Goal: Task Accomplishment & Management: Complete application form

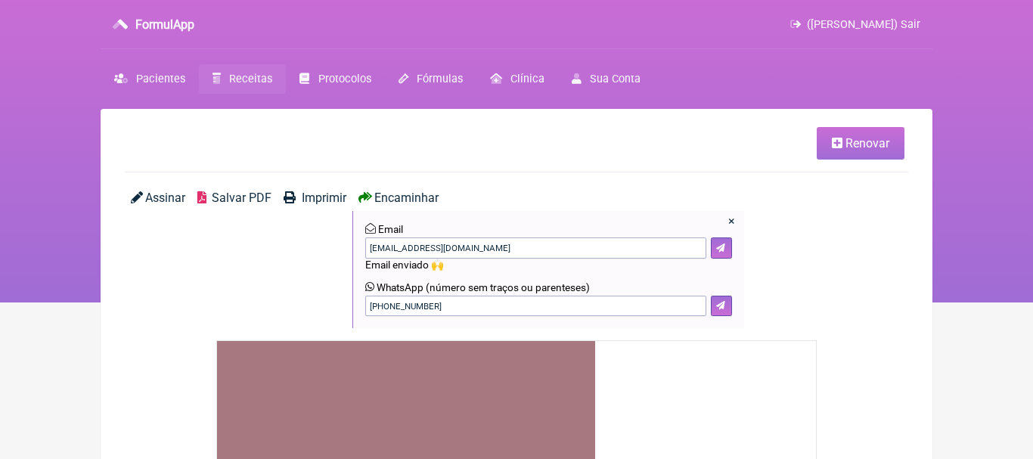
click at [249, 75] on span "Receitas" at bounding box center [250, 79] width 43 height 13
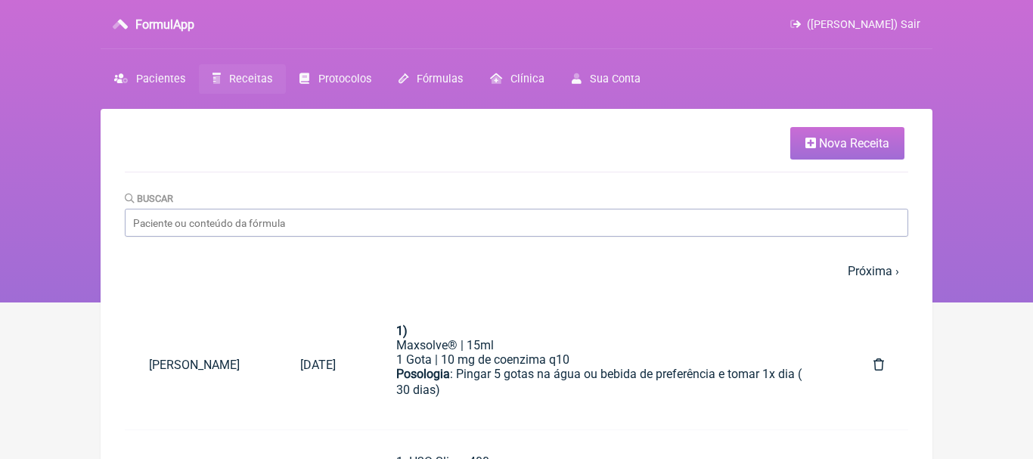
click at [830, 147] on span "Nova Receita" at bounding box center [854, 143] width 70 height 14
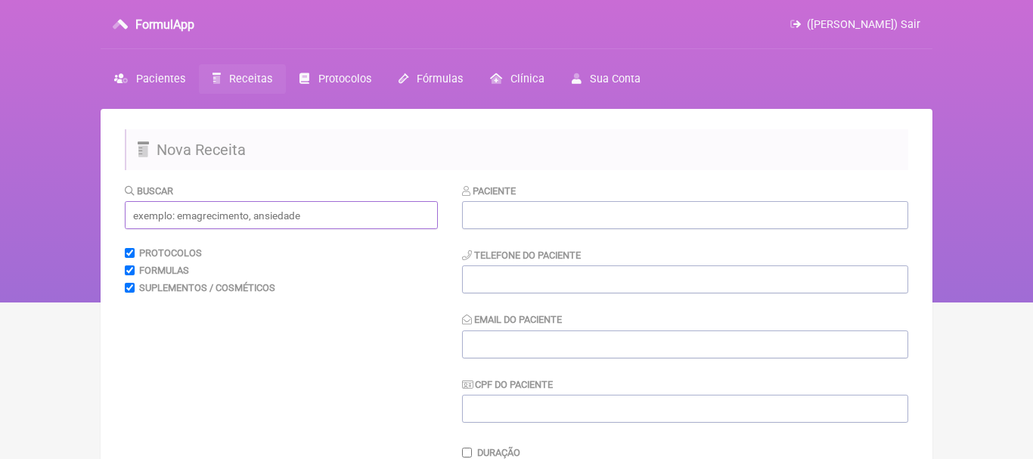
click at [353, 216] on input "text" at bounding box center [281, 215] width 313 height 28
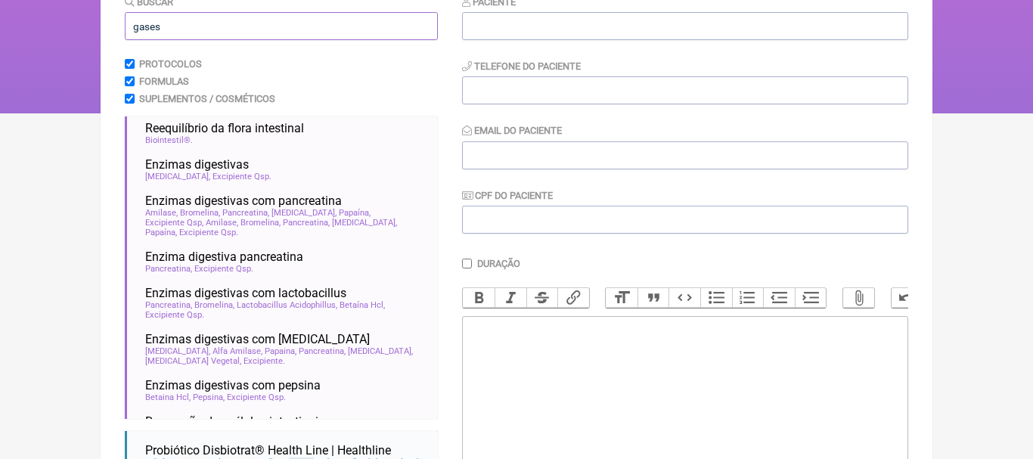
scroll to position [9, 0]
type input "gases"
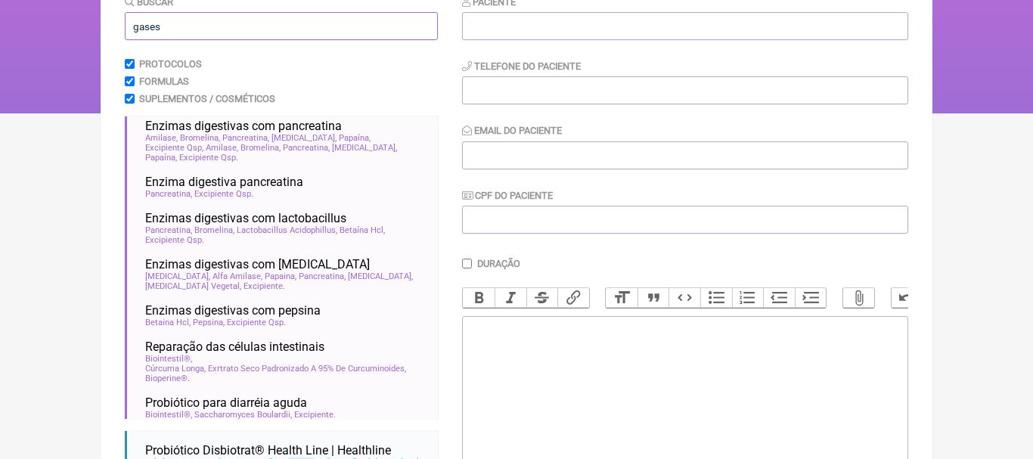
scroll to position [57, 0]
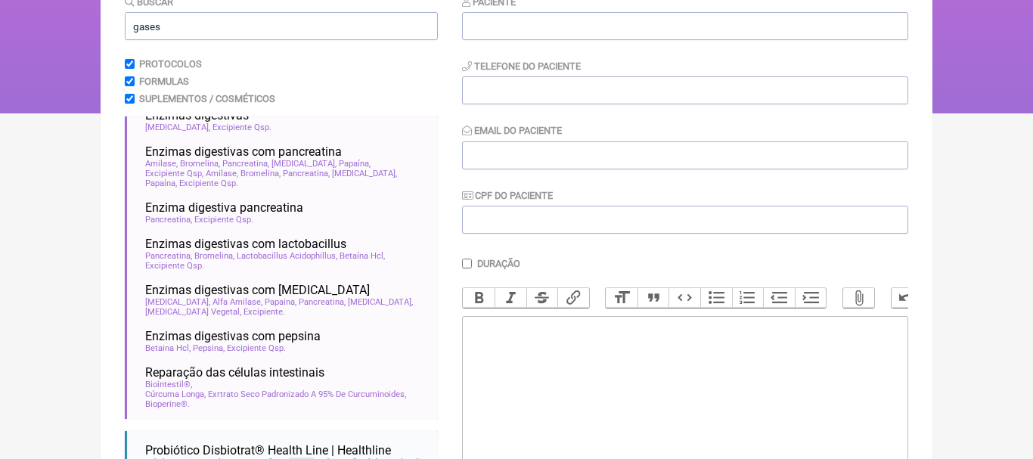
click at [442, 207] on form "Buscar gases Protocolos Formulas Suplementos / Cosméticos Reequilíbrio da flora…" at bounding box center [516, 287] width 783 height 586
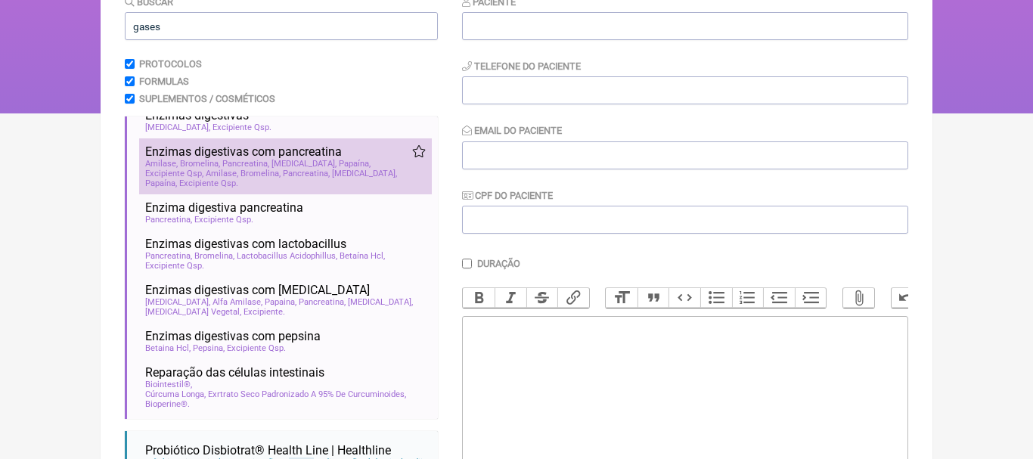
click at [295, 148] on span "Enzimas digestivas com pancreatina" at bounding box center [243, 151] width 197 height 14
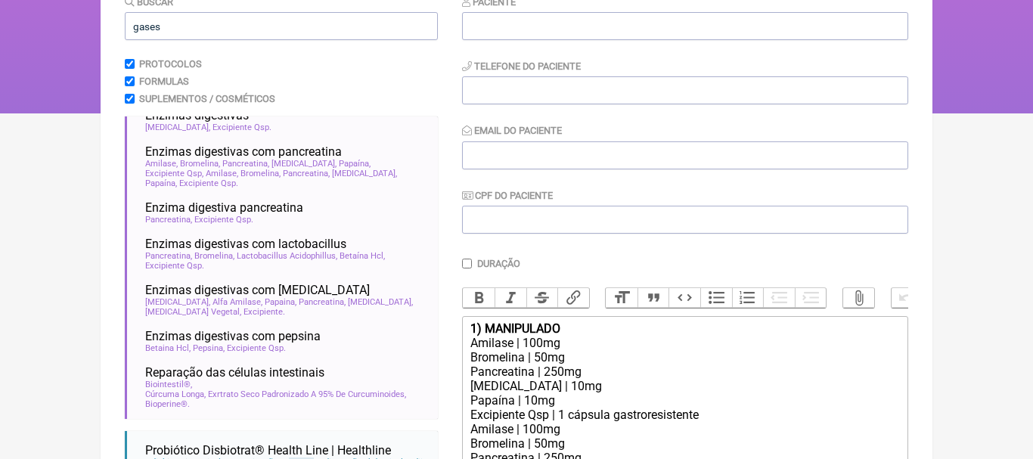
click at [572, 330] on div "1) MANIPULADO" at bounding box center [684, 328] width 429 height 14
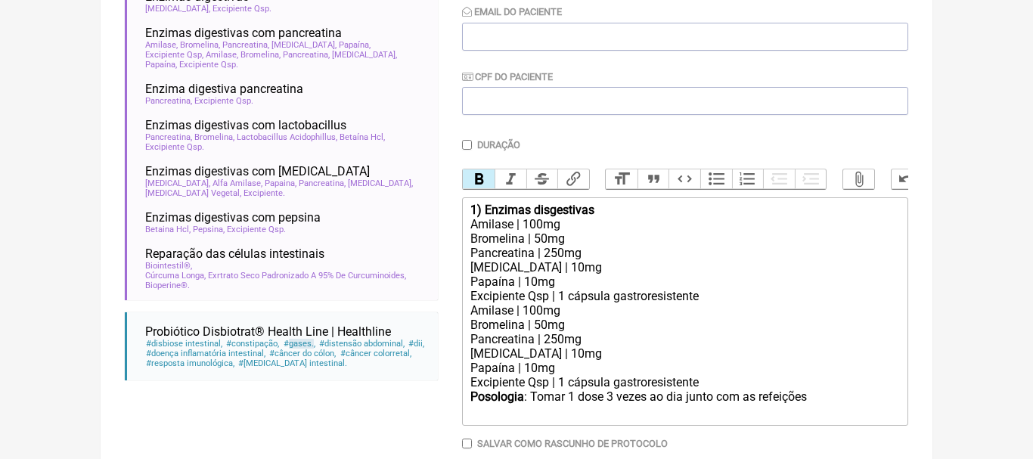
scroll to position [310, 0]
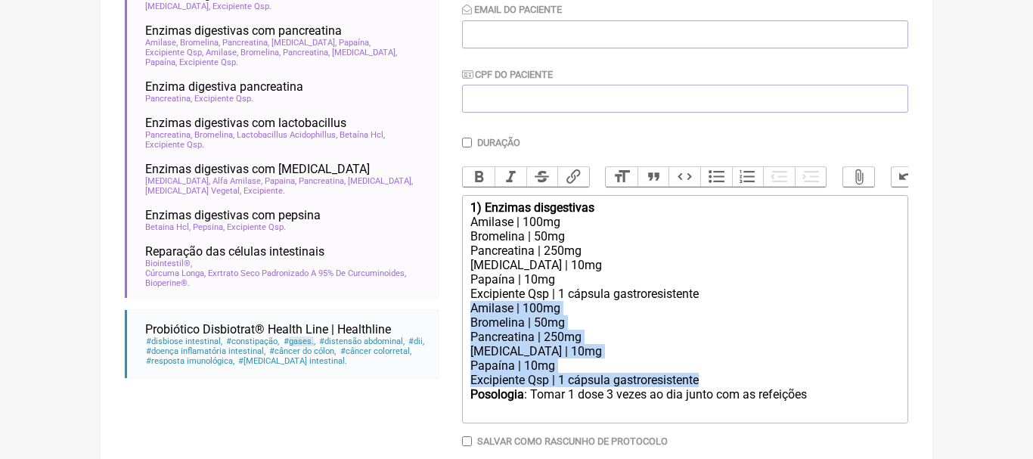
drag, startPoint x: 471, startPoint y: 311, endPoint x: 708, endPoint y: 377, distance: 245.6
click at [708, 377] on trix-editor "1) Enzimas disgestivas Amilase | 100mg Bromelina | 50mg Pancreatina | 250mg [ME…" at bounding box center [685, 309] width 446 height 228
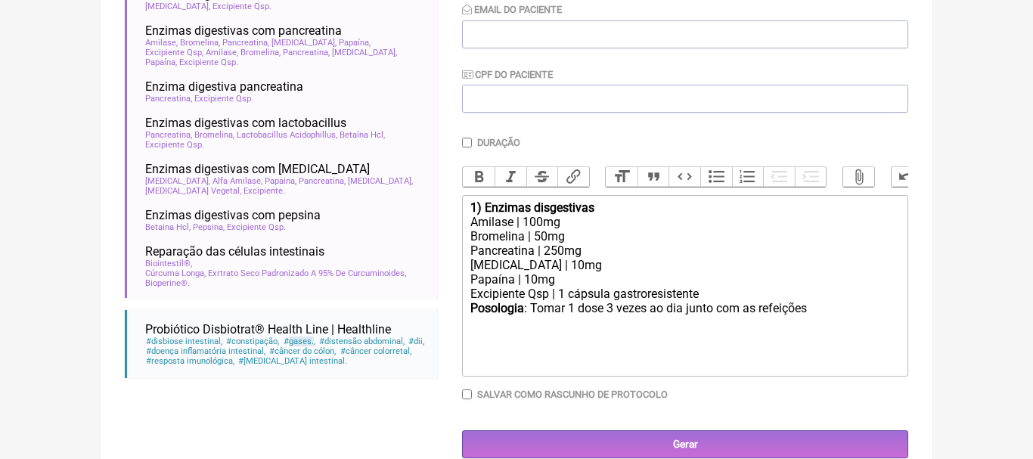
click at [816, 304] on div "Posologia : Tomar 1 dose 3 vezes ao dia junto com as refeições ㅤ" at bounding box center [684, 316] width 429 height 30
type trix-editor "<div><strong>1) Enzimas disgestivas</strong></div><div>Amilase | 100mg</div><di…"
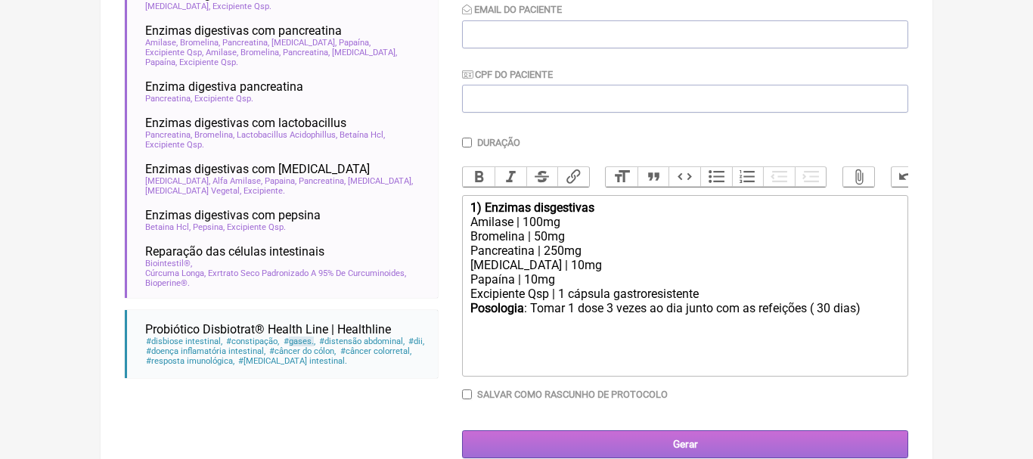
click at [678, 442] on input "Gerar" at bounding box center [685, 444] width 446 height 28
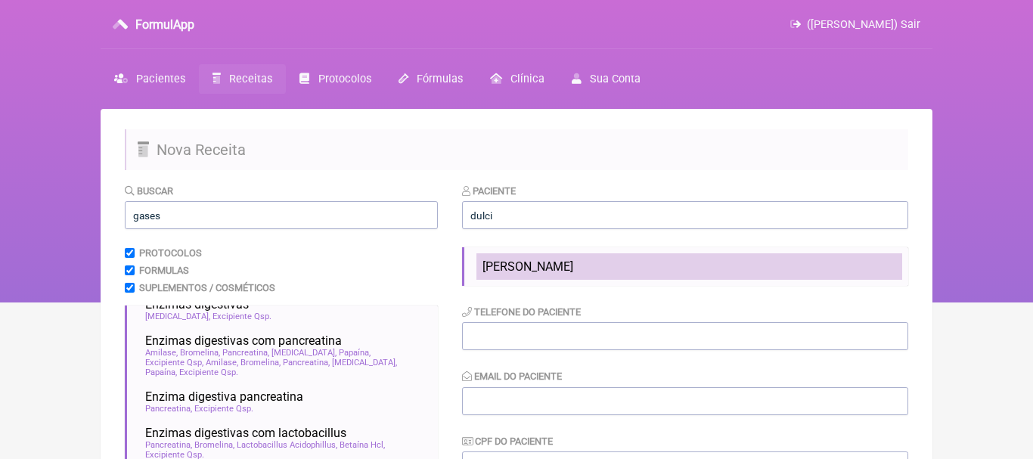
click at [520, 261] on span "Dulcilena Finotti Mendonça" at bounding box center [527, 266] width 91 height 14
type input "Dulcilena Finotti Mendonça"
type input "[PHONE_NUMBER]"
type input "[EMAIL_ADDRESS][DOMAIN_NAME]"
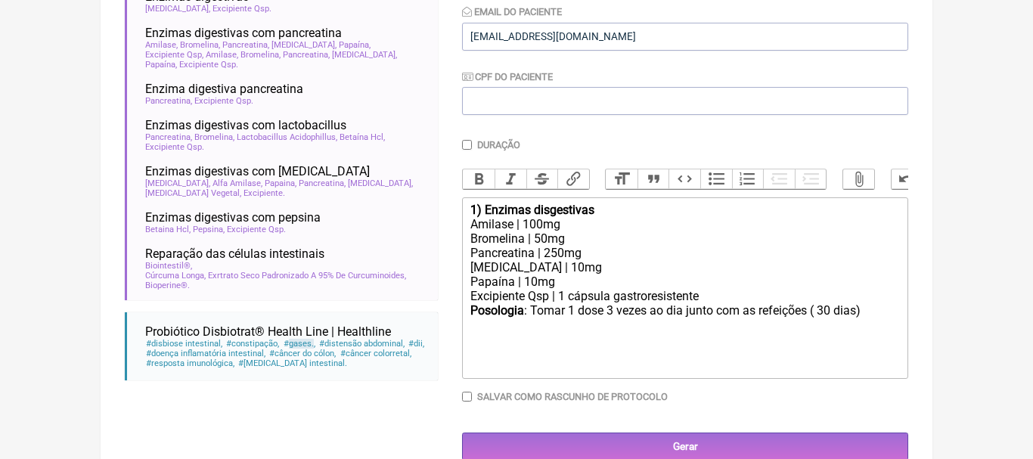
scroll to position [333, 0]
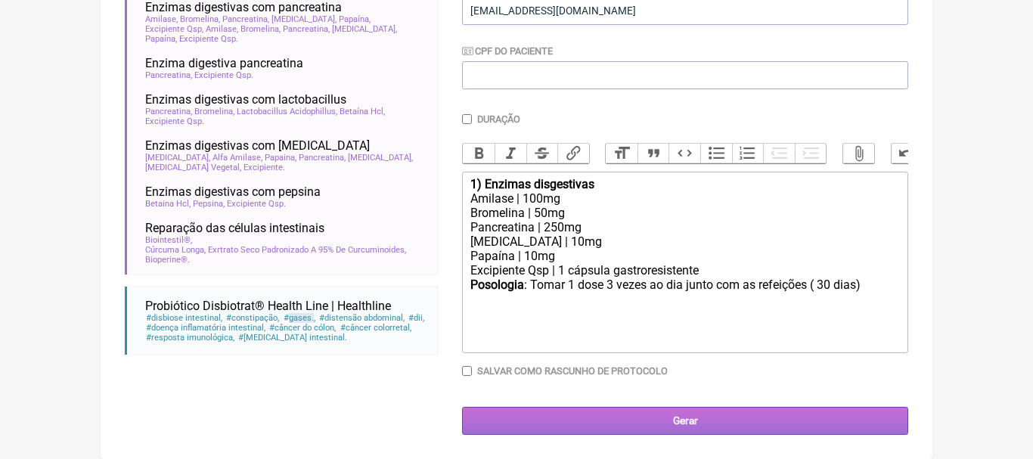
click at [696, 418] on input "Gerar" at bounding box center [685, 421] width 446 height 28
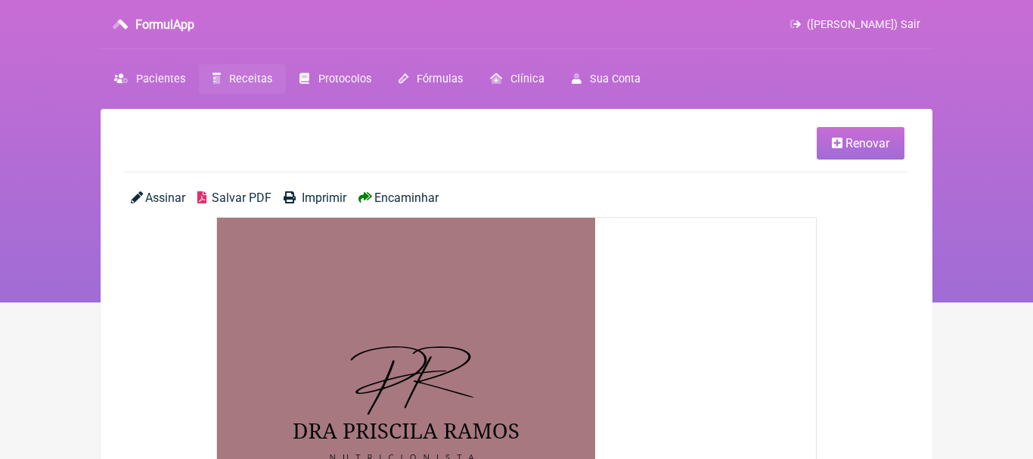
click at [421, 199] on span "Encaminhar" at bounding box center [406, 198] width 64 height 14
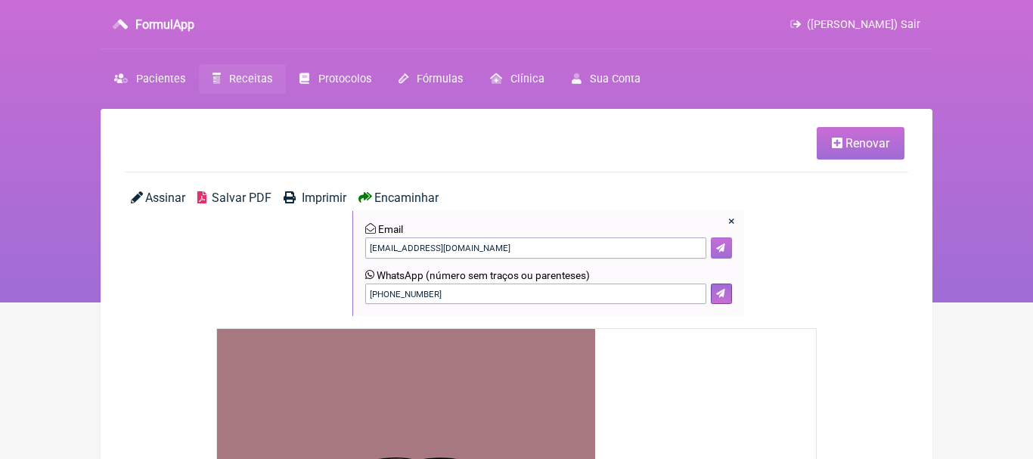
click at [727, 242] on button at bounding box center [721, 247] width 21 height 21
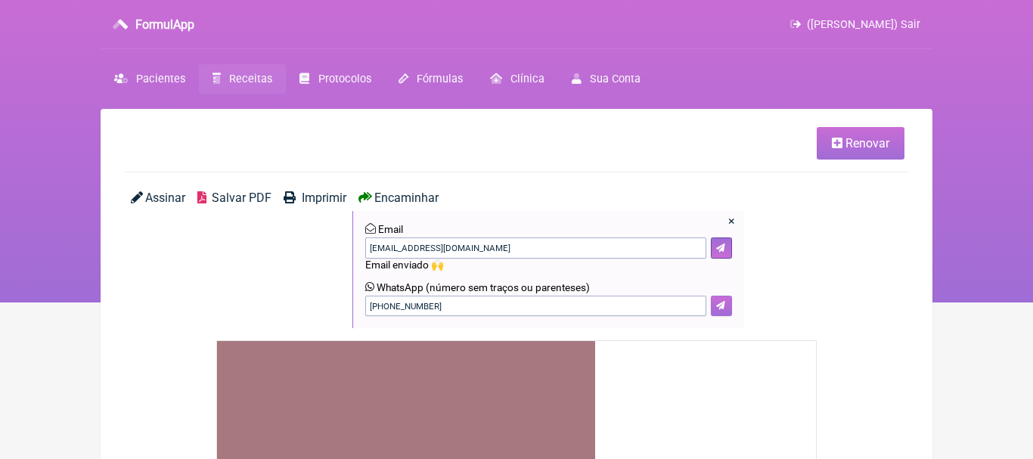
click at [724, 305] on icon at bounding box center [720, 305] width 9 height 9
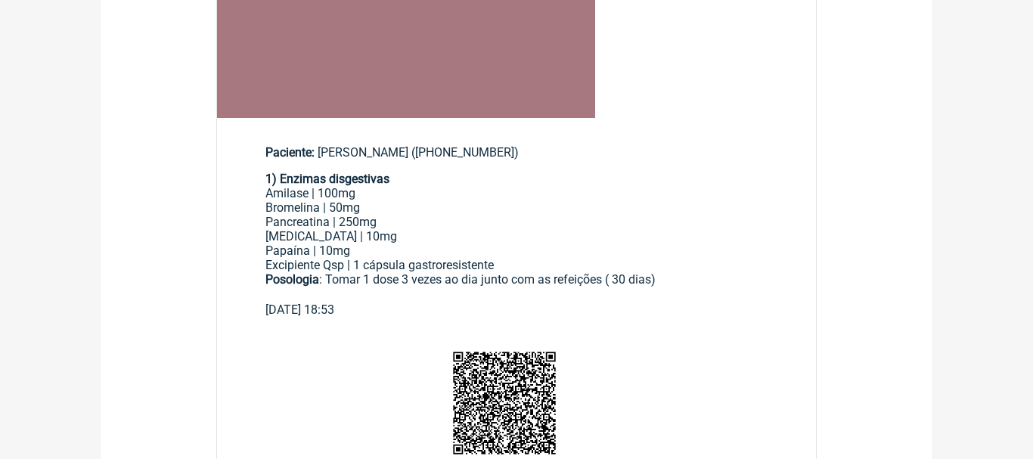
scroll to position [603, 0]
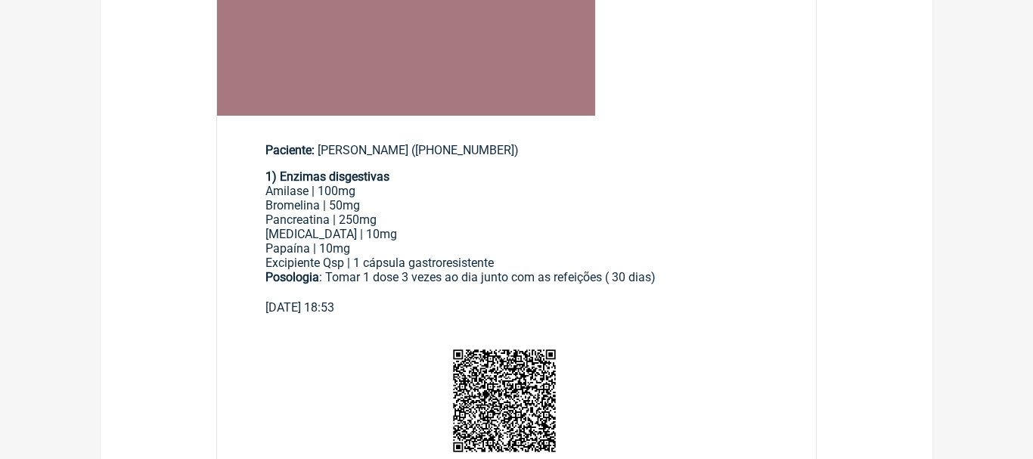
click at [265, 179] on main "Paciente: [PERSON_NAME] ([PHONE_NUMBER]) 1) Enzimas disgestivas Amilase | 100mg…" at bounding box center [516, 223] width 599 height 208
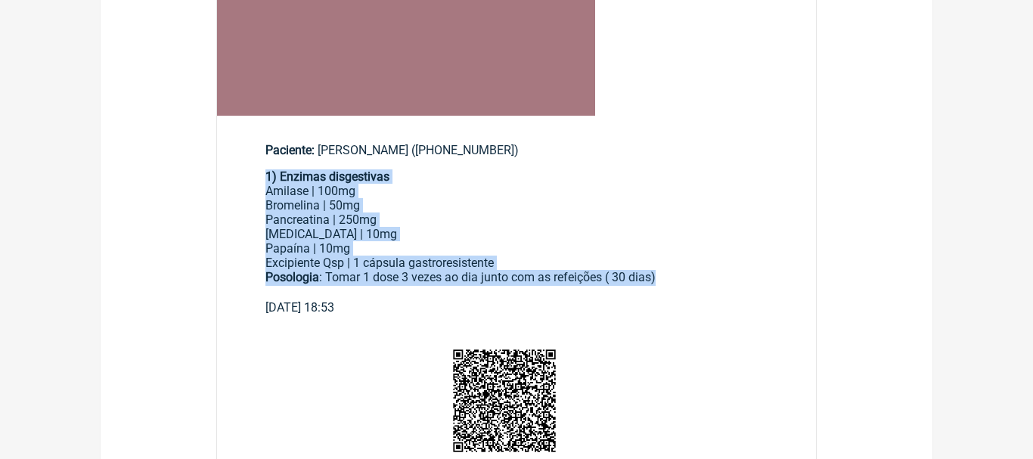
drag, startPoint x: 266, startPoint y: 178, endPoint x: 668, endPoint y: 276, distance: 413.3
click at [668, 276] on div "1) Enzimas disgestivas Amilase | 100mg Bromelina | 50mg Pancreatina | 250mg [ME…" at bounding box center [516, 234] width 502 height 131
copy div "1) Enzimas disgestivas Amilase | 100mg Bromelina | 50mg Pancreatina | 250mg [ME…"
